Goal: Find specific page/section: Find specific page/section

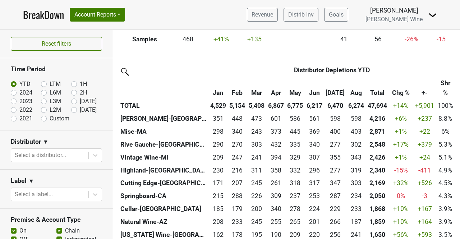
scroll to position [156, 0]
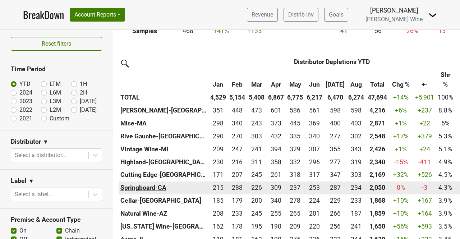
click at [154, 188] on th "Springboard-CA" at bounding box center [164, 188] width 90 height 13
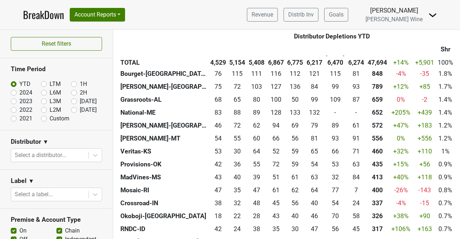
scroll to position [477, 0]
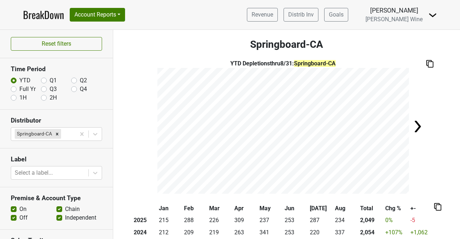
click at [414, 127] on img at bounding box center [418, 126] width 14 height 14
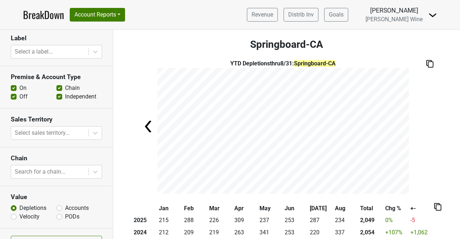
scroll to position [137, 0]
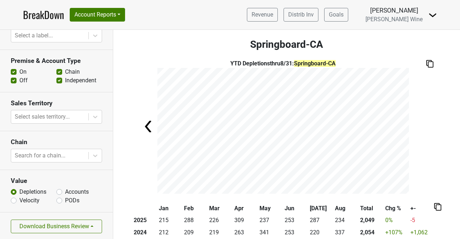
click at [65, 191] on label "Accounts" at bounding box center [77, 192] width 24 height 9
click at [58, 191] on input "Accounts" at bounding box center [59, 191] width 6 height 7
radio input "true"
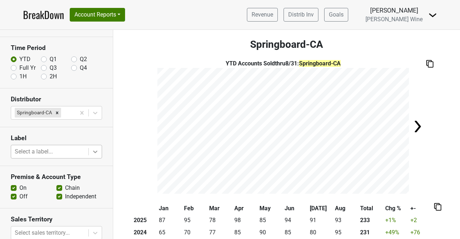
scroll to position [0, 0]
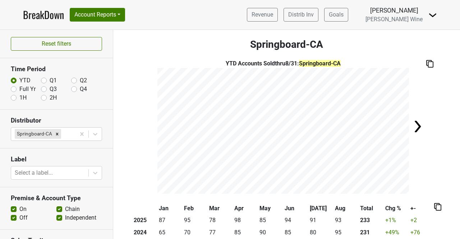
click at [40, 18] on link "BreakDown" at bounding box center [43, 14] width 41 height 15
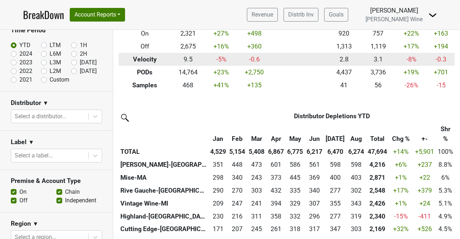
scroll to position [101, 0]
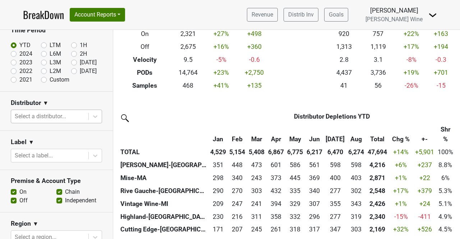
click at [64, 113] on div at bounding box center [50, 117] width 70 height 10
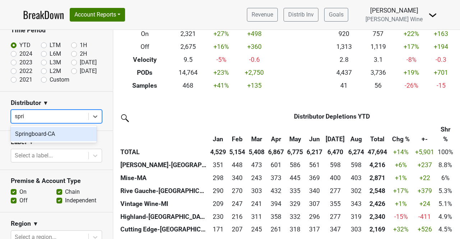
type input "spring"
click at [64, 133] on div "Springboard-CA" at bounding box center [54, 134] width 86 height 14
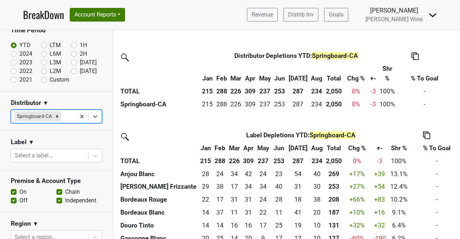
scroll to position [0, 0]
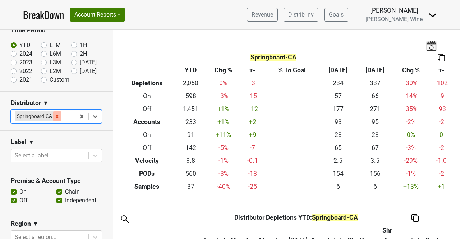
click at [59, 113] on div "Remove Springboard-CA" at bounding box center [57, 116] width 8 height 9
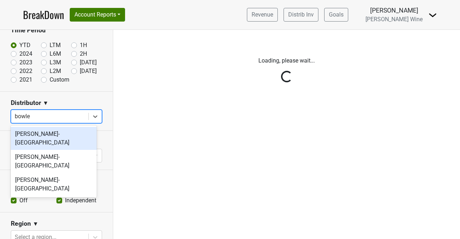
type input "bowler"
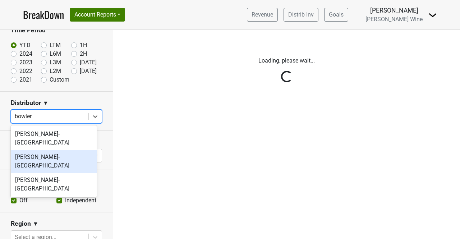
click at [55, 152] on div "[PERSON_NAME]-[GEOGRAPHIC_DATA]" at bounding box center [54, 161] width 86 height 23
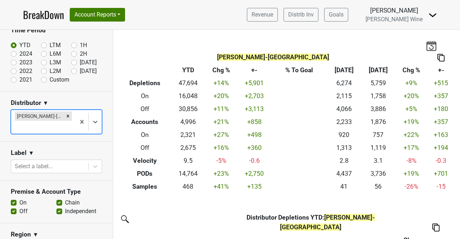
click at [16, 123] on input "text" at bounding box center [15, 127] width 1 height 9
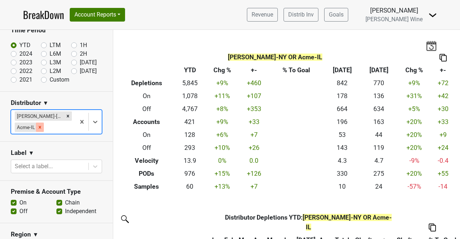
click at [41, 126] on icon "Remove Acme-IL" at bounding box center [39, 127] width 5 height 5
